Goal: Information Seeking & Learning: Check status

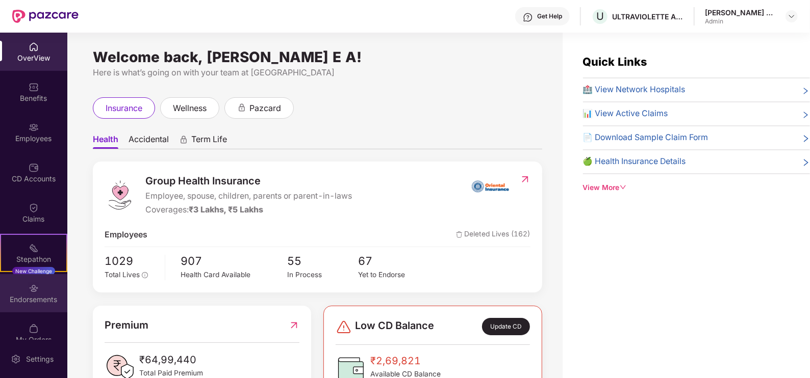
click at [31, 278] on div "Endorsements" at bounding box center [33, 293] width 67 height 38
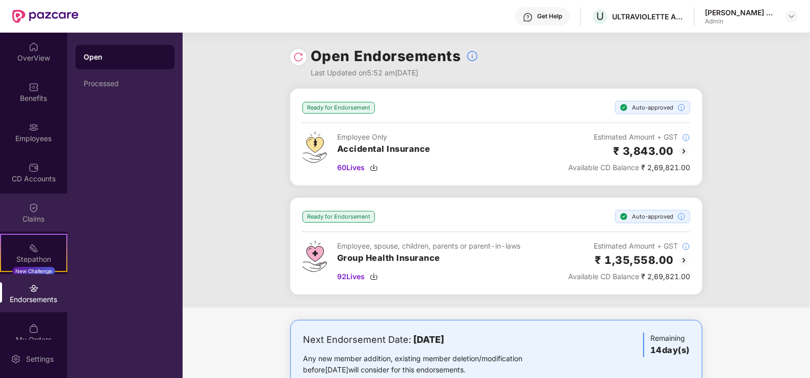
click at [33, 203] on img at bounding box center [34, 208] width 10 height 10
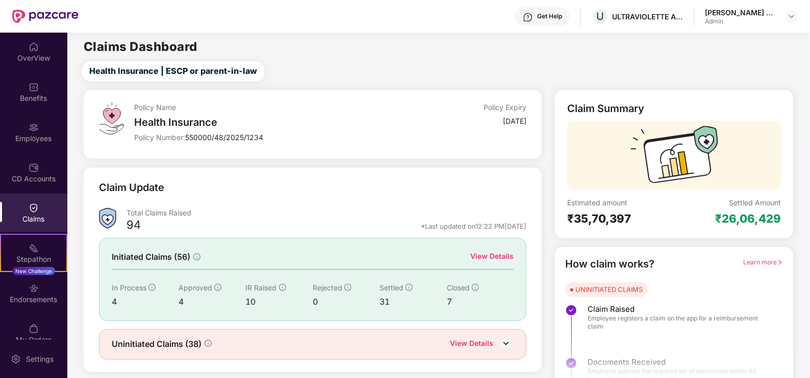
click at [491, 258] on div "View Details" at bounding box center [491, 256] width 43 height 11
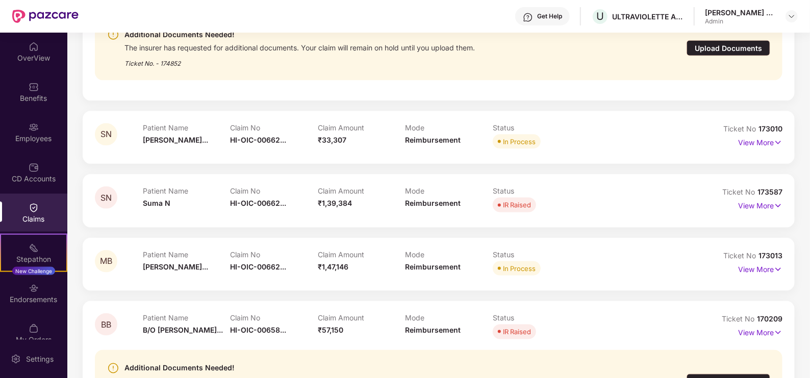
scroll to position [956, 0]
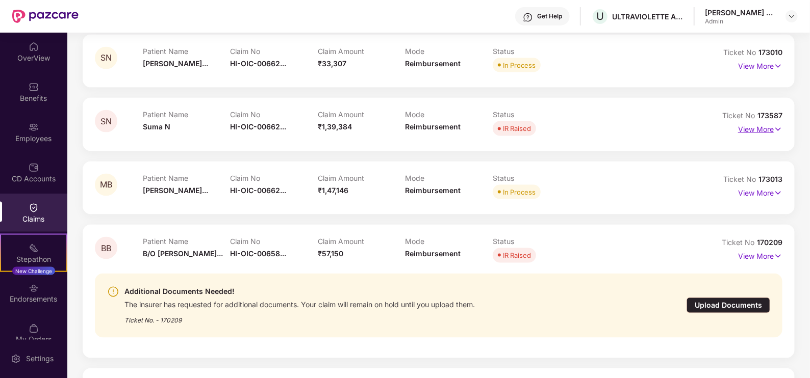
click at [745, 131] on p "View More" at bounding box center [760, 128] width 44 height 14
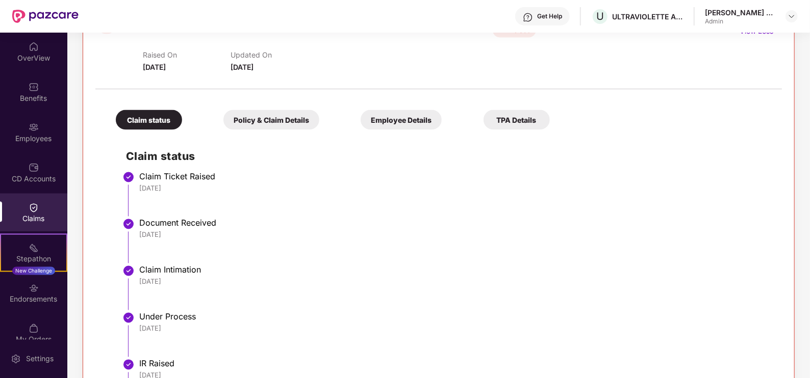
scroll to position [1019, 0]
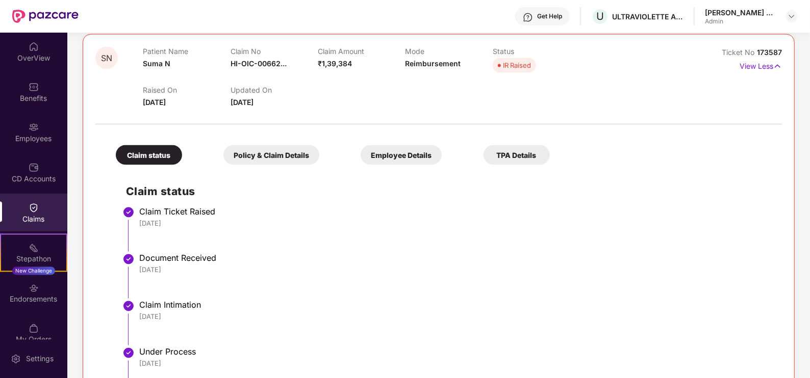
click at [507, 63] on div "IR Raised" at bounding box center [517, 65] width 28 height 10
click at [279, 165] on div "Claim status Policy & Claim Details Employee Details TPA Details Claim status C…" at bounding box center [438, 299] width 686 height 339
click at [282, 157] on div "Policy & Claim Details" at bounding box center [271, 155] width 96 height 20
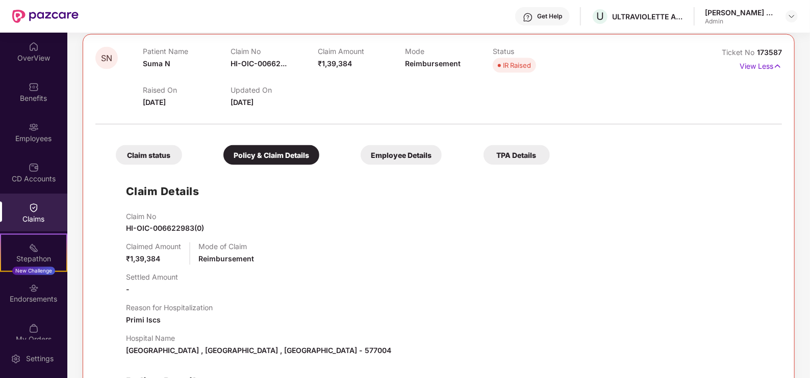
click at [396, 160] on div "Employee Details" at bounding box center [401, 155] width 81 height 20
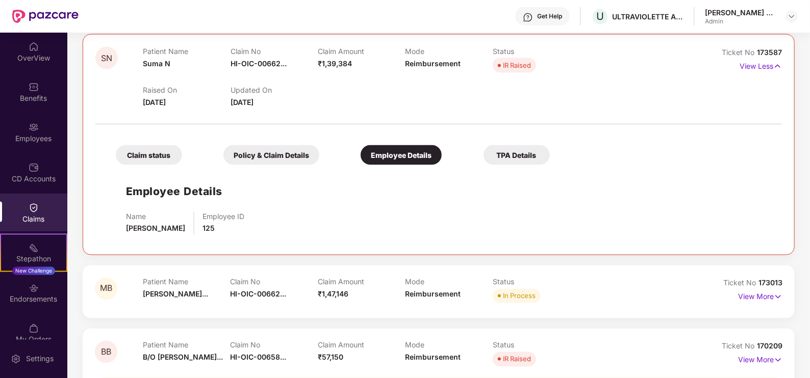
click at [515, 150] on div "TPA Details" at bounding box center [516, 155] width 66 height 20
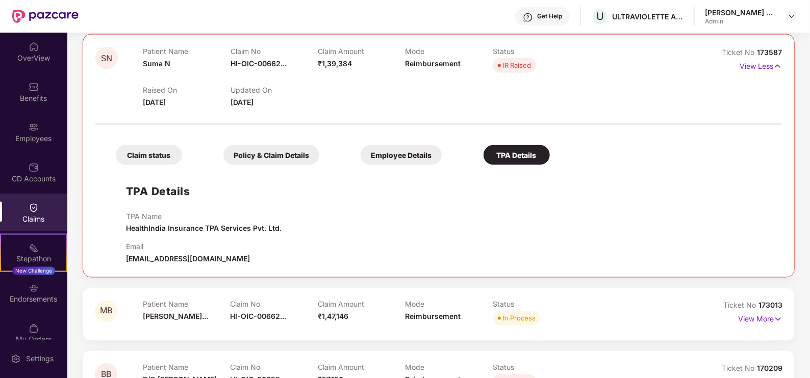
click at [388, 143] on div "Claim status Policy & Claim Details Employee Details TPA Details" at bounding box center [328, 150] width 444 height 30
click at [383, 153] on div "Employee Details" at bounding box center [401, 155] width 81 height 20
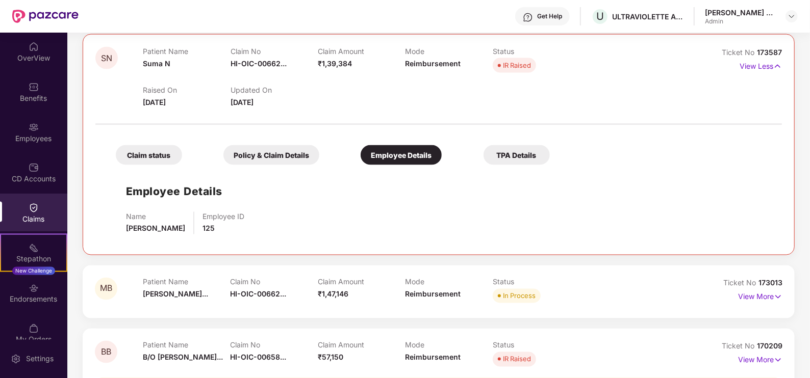
click at [280, 150] on div "Policy & Claim Details" at bounding box center [271, 155] width 96 height 20
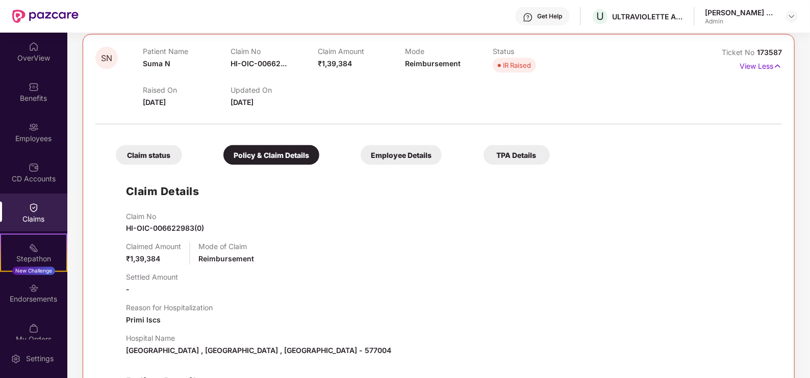
click at [166, 156] on div "Claim status" at bounding box center [149, 155] width 66 height 20
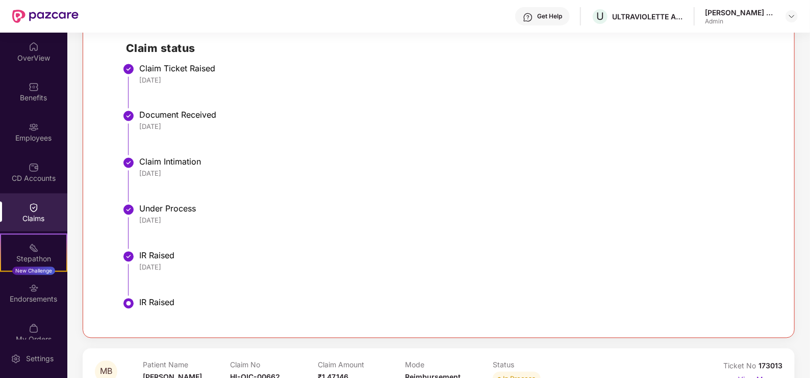
scroll to position [1211, 0]
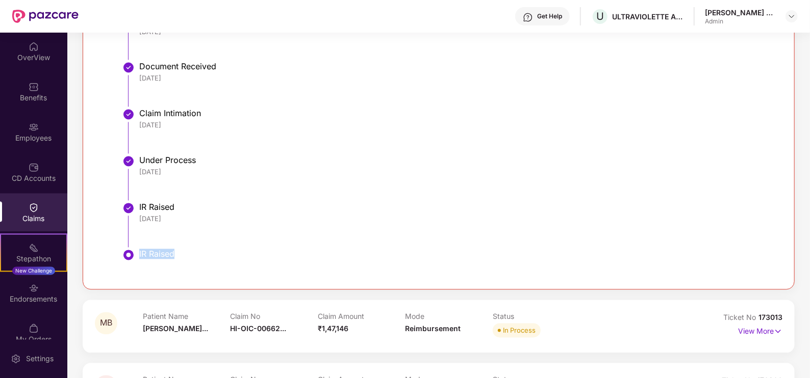
drag, startPoint x: 132, startPoint y: 253, endPoint x: 118, endPoint y: 252, distance: 14.3
click at [118, 252] on div "Claim status Claim Ticket Raised [DATE] Document Received [DATE] Claim Intimati…" at bounding box center [439, 128] width 666 height 299
drag, startPoint x: 118, startPoint y: 252, endPoint x: 262, endPoint y: 237, distance: 144.6
click at [263, 235] on li "IR Raised [DATE]" at bounding box center [449, 229] width 646 height 47
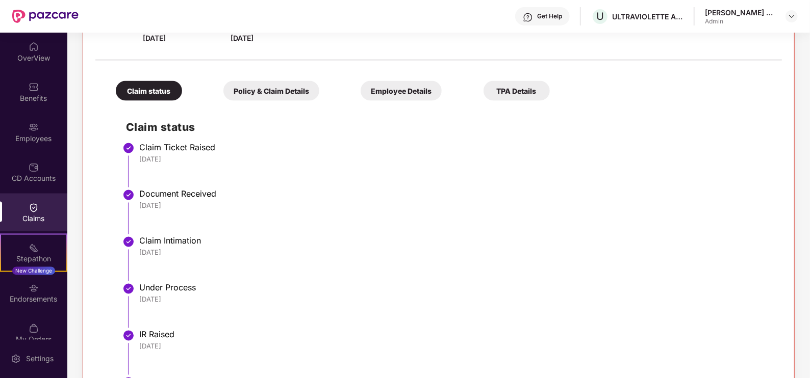
drag, startPoint x: 188, startPoint y: 344, endPoint x: 121, endPoint y: 330, distance: 68.2
click at [121, 330] on div "Claim status Claim Ticket Raised [DATE] Document Received [DATE] Claim Intimati…" at bounding box center [439, 255] width 666 height 299
drag, startPoint x: 121, startPoint y: 330, endPoint x: 227, endPoint y: 326, distance: 106.7
click at [227, 326] on li "Under Process [DATE]" at bounding box center [449, 310] width 646 height 47
click at [248, 297] on div "[DATE]" at bounding box center [455, 299] width 632 height 9
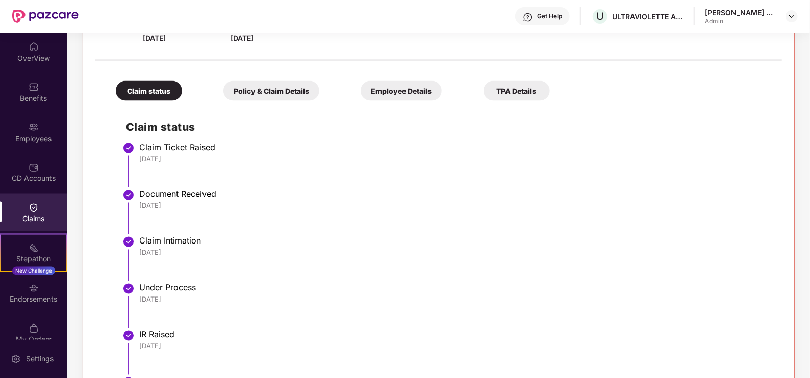
drag, startPoint x: 209, startPoint y: 304, endPoint x: 114, endPoint y: 282, distance: 96.9
click at [114, 282] on div "Claim status Claim Ticket Raised [DATE] Document Received [DATE] Claim Intimati…" at bounding box center [439, 255] width 666 height 299
drag, startPoint x: 114, startPoint y: 282, endPoint x: 273, endPoint y: 273, distance: 159.4
click at [282, 276] on li "Claim Intimation [DATE]" at bounding box center [449, 263] width 646 height 47
click at [254, 262] on li "Claim Intimation [DATE]" at bounding box center [449, 263] width 646 height 47
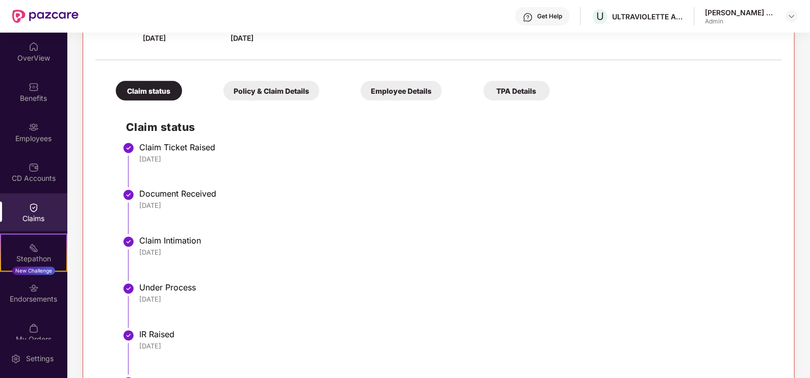
drag, startPoint x: 217, startPoint y: 255, endPoint x: 125, endPoint y: 240, distance: 93.6
click at [126, 240] on li "Claim Intimation [DATE]" at bounding box center [449, 263] width 646 height 47
drag, startPoint x: 125, startPoint y: 240, endPoint x: 254, endPoint y: 246, distance: 129.7
click at [258, 238] on div "Claim Intimation" at bounding box center [455, 241] width 632 height 10
drag, startPoint x: 162, startPoint y: 200, endPoint x: 107, endPoint y: 194, distance: 55.9
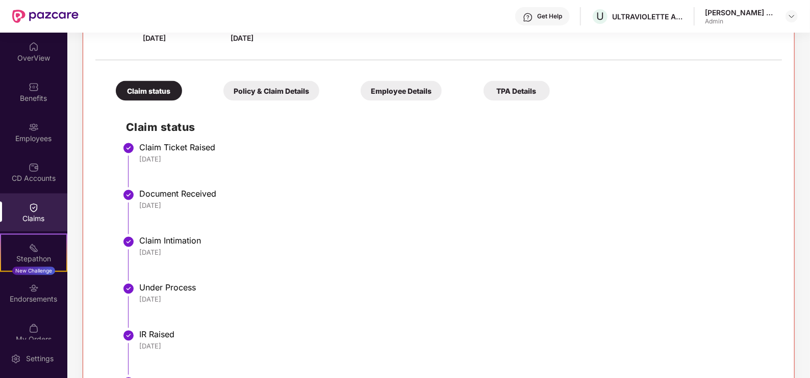
click at [107, 194] on div "Claim status Claim Ticket Raised [DATE] Document Received [DATE] Claim Intimati…" at bounding box center [439, 255] width 666 height 299
drag, startPoint x: 107, startPoint y: 194, endPoint x: 323, endPoint y: 184, distance: 216.5
click at [343, 191] on div "Document Received" at bounding box center [455, 194] width 632 height 10
drag, startPoint x: 161, startPoint y: 157, endPoint x: 108, endPoint y: 151, distance: 52.9
click at [108, 151] on div "Claim status Claim Ticket Raised [DATE] Document Received [DATE] Claim Intimati…" at bounding box center [439, 255] width 666 height 299
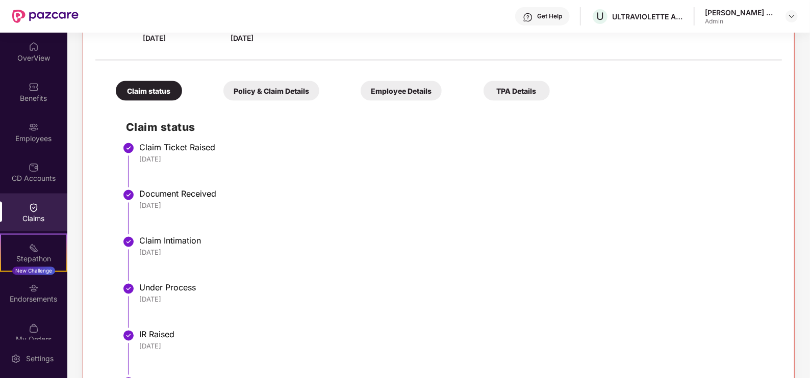
click at [333, 298] on div "[DATE]" at bounding box center [455, 299] width 632 height 9
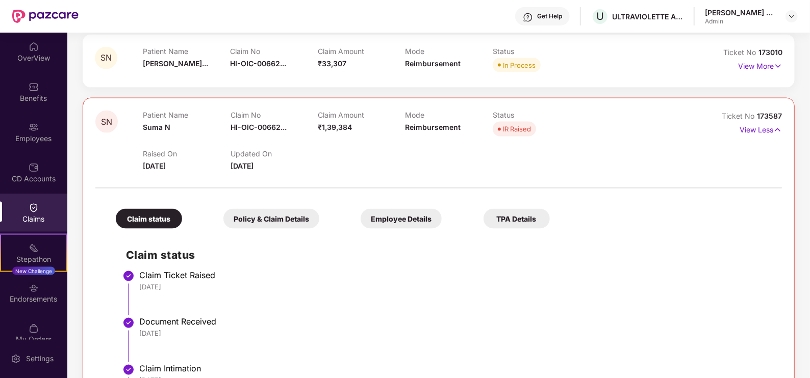
click at [23, 209] on div "Claims" at bounding box center [33, 213] width 67 height 38
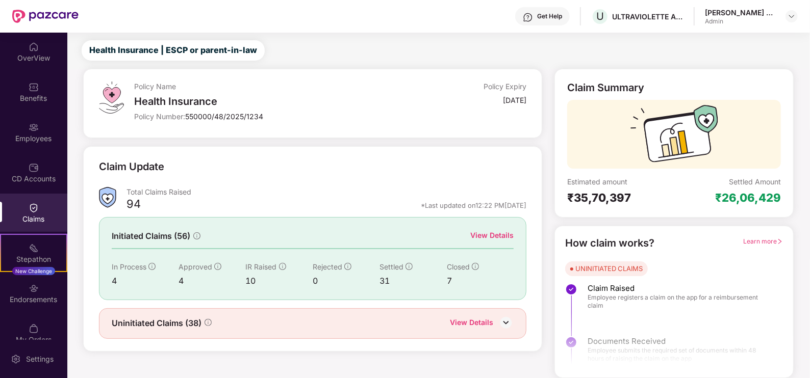
scroll to position [20, 0]
click at [487, 229] on div "Initiated Claims (56) View Details In Process 4 Approved 4 IR Raised 10 Rejecte…" at bounding box center [312, 259] width 427 height 83
click at [491, 231] on div "View Details" at bounding box center [491, 236] width 43 height 11
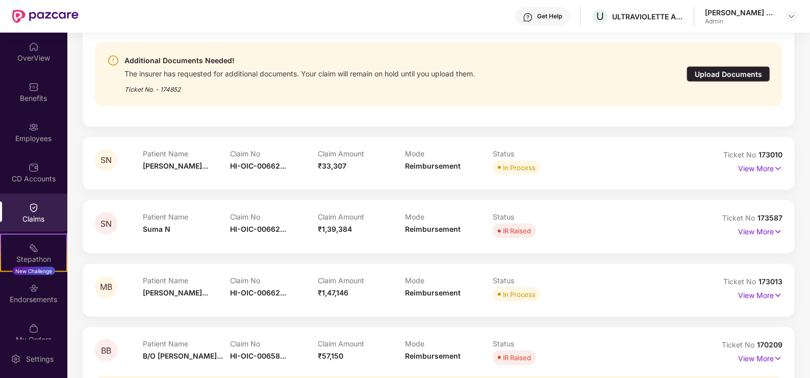
scroll to position [833, 0]
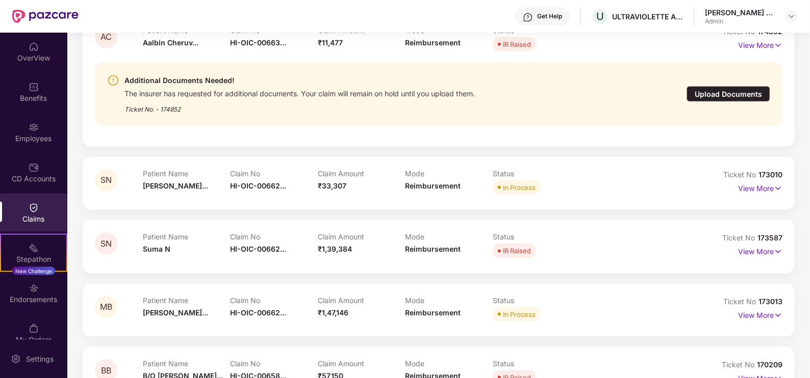
click at [751, 259] on div "View More" at bounding box center [760, 252] width 44 height 16
click at [757, 252] on p "View More" at bounding box center [760, 251] width 44 height 14
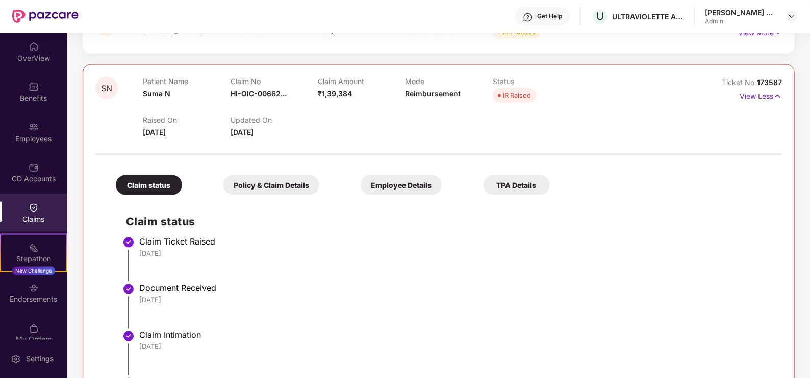
scroll to position [961, 0]
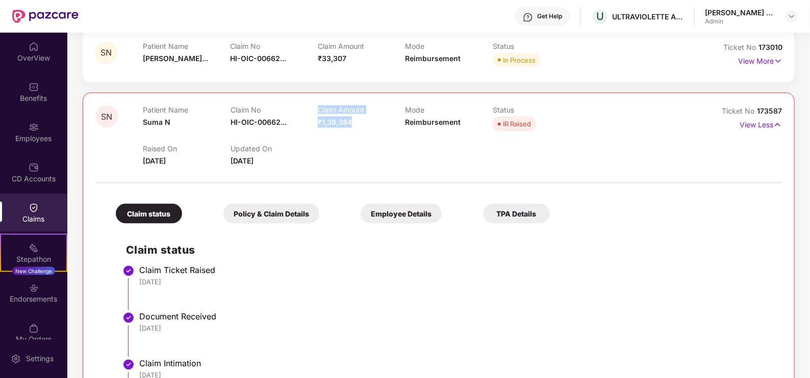
drag, startPoint x: 367, startPoint y: 123, endPoint x: 309, endPoint y: 119, distance: 58.3
click at [309, 119] on div "Patient Name Suma N Claim No HI-OIC-00662... Claim Amount ₹1,39,384 Mode Reimbu…" at bounding box center [405, 120] width 524 height 28
drag, startPoint x: 309, startPoint y: 119, endPoint x: 456, endPoint y: 135, distance: 148.3
click at [402, 143] on div "Raised On [DATE] Updated On [DATE]" at bounding box center [405, 150] width 524 height 33
click at [527, 124] on div "IR Raised" at bounding box center [517, 124] width 28 height 10
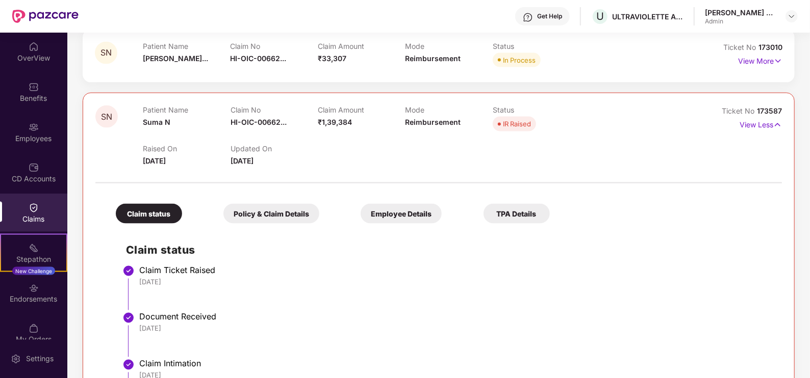
click at [538, 137] on div "Raised On [DATE] Updated On [DATE]" at bounding box center [405, 150] width 524 height 33
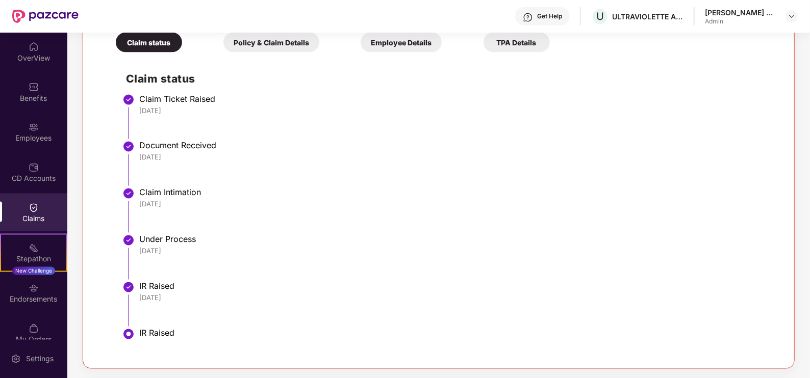
scroll to position [1152, 0]
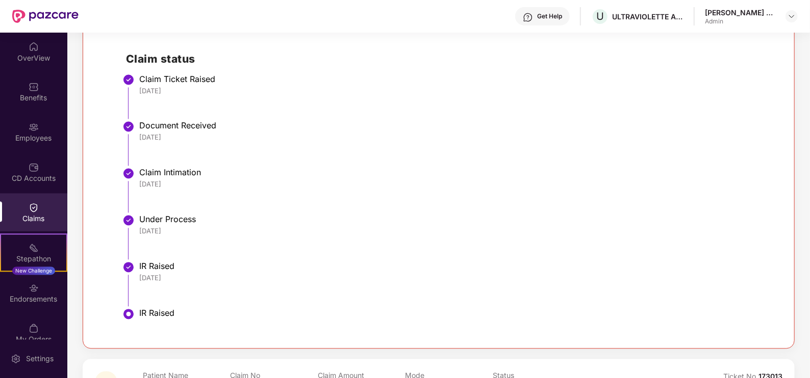
drag, startPoint x: 236, startPoint y: 87, endPoint x: 123, endPoint y: 76, distance: 112.7
click at [126, 78] on li "Claim Ticket Raised [DATE]" at bounding box center [449, 101] width 646 height 47
drag, startPoint x: 123, startPoint y: 76, endPoint x: 221, endPoint y: 166, distance: 133.2
click at [221, 166] on li "Document Received [DATE]" at bounding box center [449, 147] width 646 height 47
drag, startPoint x: 218, startPoint y: 258, endPoint x: 136, endPoint y: 243, distance: 84.0
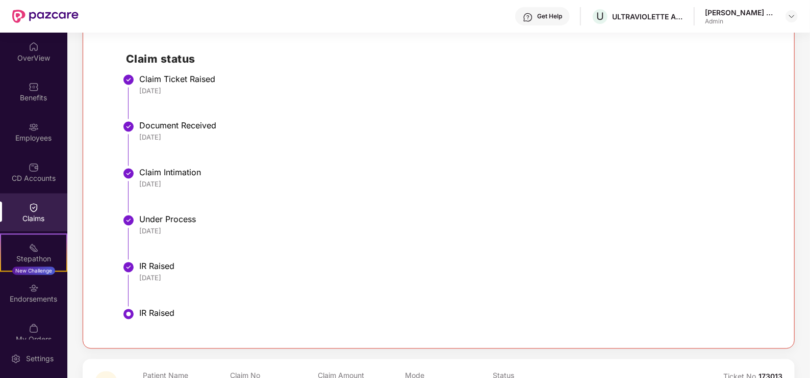
click at [136, 243] on li "Under Process [DATE]" at bounding box center [449, 241] width 646 height 47
drag, startPoint x: 136, startPoint y: 243, endPoint x: 278, endPoint y: 287, distance: 148.9
click at [288, 279] on div "[DATE]" at bounding box center [455, 278] width 632 height 9
drag, startPoint x: 252, startPoint y: 299, endPoint x: 86, endPoint y: 258, distance: 171.4
click at [86, 258] on div "SN Patient Name Suma N Claim No HI-OIC-00662... Claim Amount ₹1,39,384 Mode Rei…" at bounding box center [439, 125] width 712 height 447
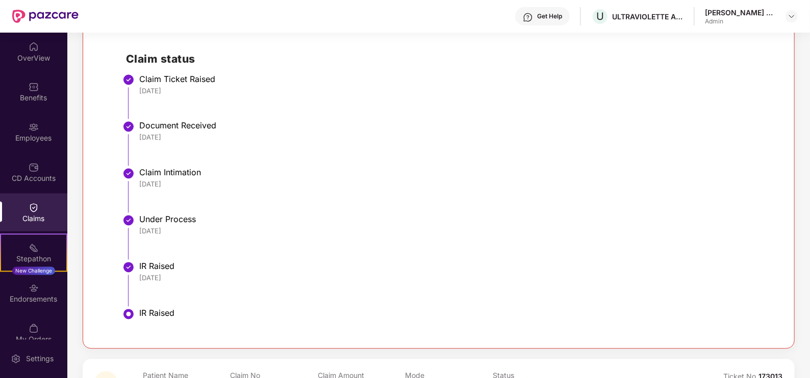
drag, startPoint x: 86, startPoint y: 258, endPoint x: 216, endPoint y: 262, distance: 129.6
click at [215, 262] on div "IR Raised" at bounding box center [455, 267] width 632 height 10
drag, startPoint x: 175, startPoint y: 326, endPoint x: 110, endPoint y: 314, distance: 67.0
click at [110, 314] on div "Claim status Claim Ticket Raised [DATE] Document Received [DATE] Claim Intimati…" at bounding box center [439, 187] width 666 height 299
drag, startPoint x: 110, startPoint y: 314, endPoint x: 218, endPoint y: 300, distance: 109.5
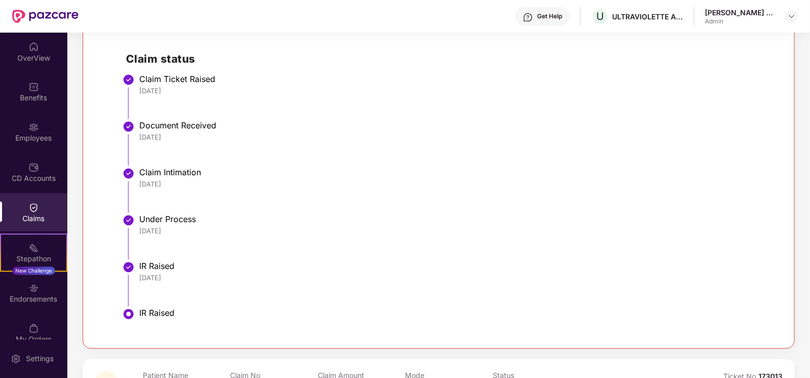
click at [228, 294] on li "IR Raised [DATE]" at bounding box center [449, 288] width 646 height 47
drag, startPoint x: 199, startPoint y: 310, endPoint x: 188, endPoint y: 316, distance: 12.6
click at [197, 311] on div "IR Raised" at bounding box center [455, 314] width 632 height 10
drag, startPoint x: 188, startPoint y: 316, endPoint x: 138, endPoint y: 316, distance: 50.0
click at [138, 316] on li "IR Raised" at bounding box center [449, 324] width 646 height 24
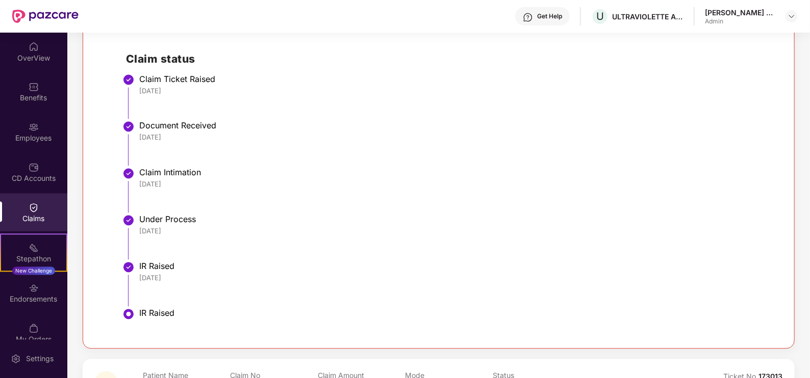
drag, startPoint x: 138, startPoint y: 316, endPoint x: 231, endPoint y: 292, distance: 95.4
click at [229, 293] on li "IR Raised [DATE]" at bounding box center [449, 288] width 646 height 47
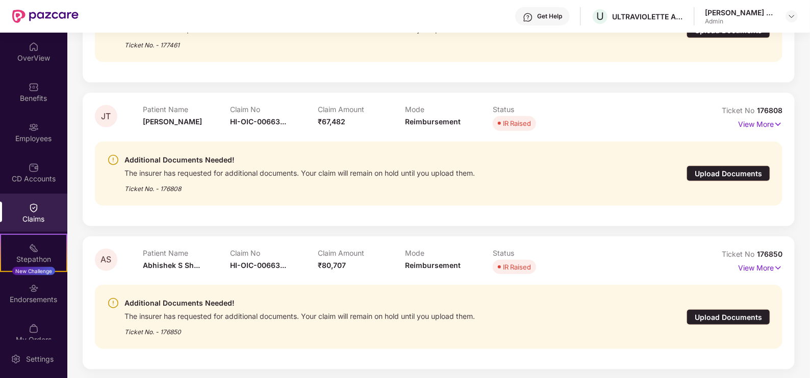
scroll to position [515, 0]
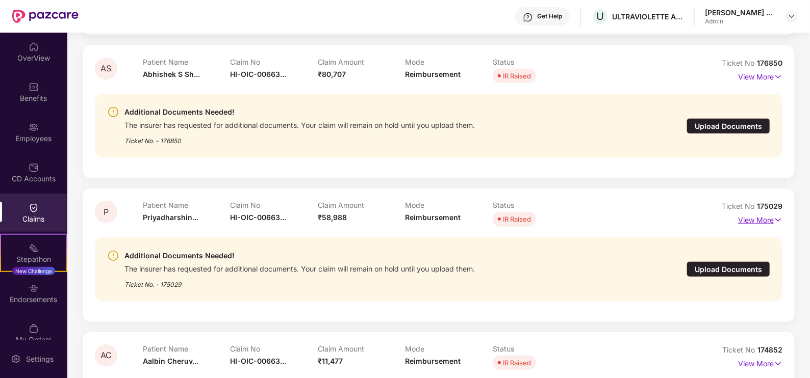
click at [773, 213] on p "View More" at bounding box center [760, 219] width 44 height 14
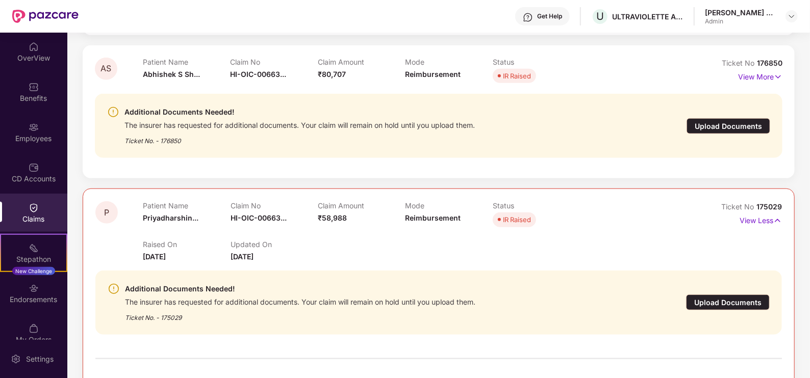
scroll to position [578, 0]
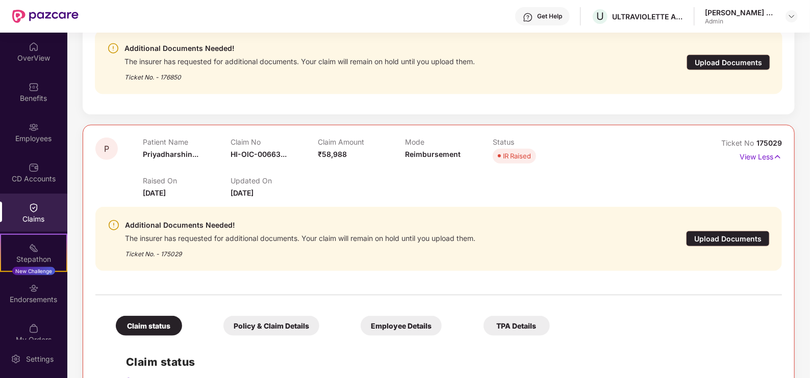
click at [755, 237] on div "Upload Documents" at bounding box center [728, 239] width 84 height 16
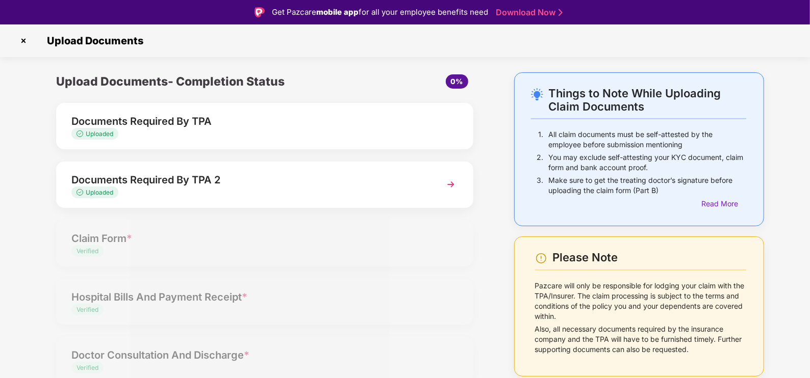
click at [217, 99] on div "Upload Documents- Completion Status 0% Documents Required By TPA Uploaded Docum…" at bounding box center [265, 294] width 438 height 444
click at [200, 120] on div "Documents Required By TPA" at bounding box center [248, 121] width 354 height 16
click at [401, 188] on div "Uploaded" at bounding box center [248, 193] width 354 height 10
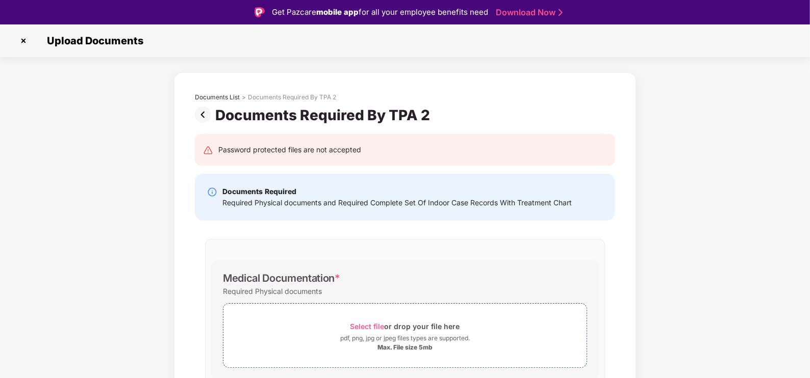
click at [23, 41] on img at bounding box center [23, 41] width 16 height 16
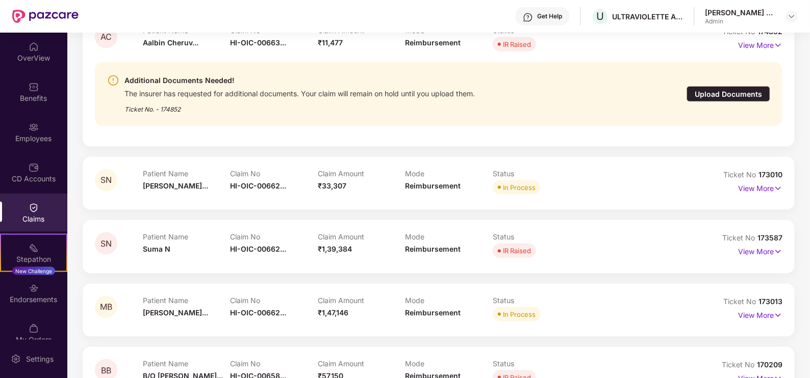
scroll to position [770, 0]
